Goal: Task Accomplishment & Management: Manage account settings

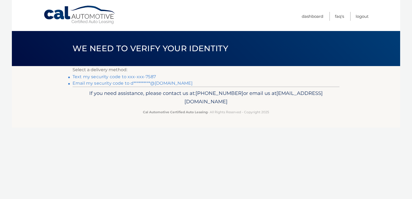
click at [123, 75] on link "Text my security code to xxx-xxx-7587" at bounding box center [114, 76] width 83 height 5
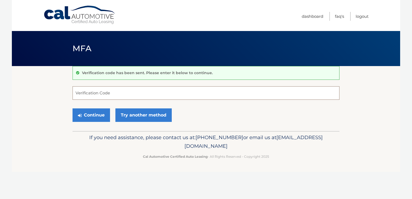
click at [96, 94] on input "Verification Code" at bounding box center [206, 92] width 267 height 13
type input "212033"
click at [73, 108] on button "Continue" at bounding box center [91, 114] width 37 height 13
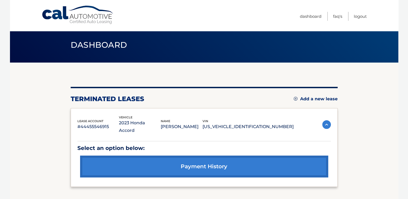
scroll to position [27, 0]
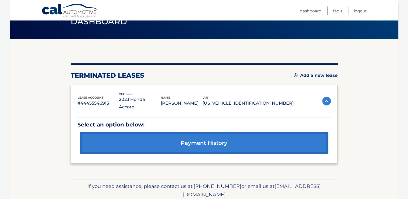
click at [325, 97] on img at bounding box center [326, 101] width 9 height 9
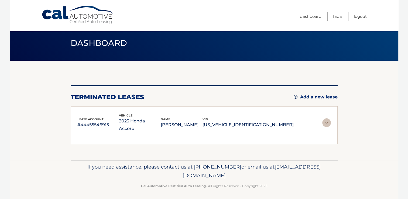
scroll to position [0, 0]
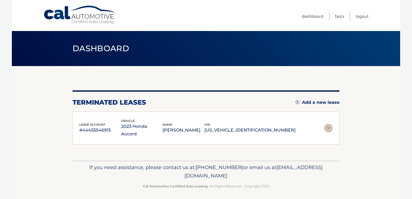
click at [327, 125] on img at bounding box center [328, 128] width 9 height 9
